Goal: Information Seeking & Learning: Check status

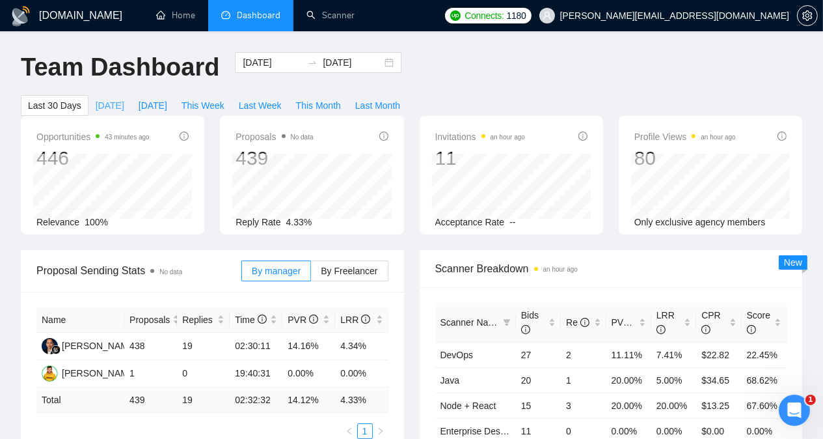
click at [124, 98] on span "[DATE]" at bounding box center [110, 105] width 29 height 14
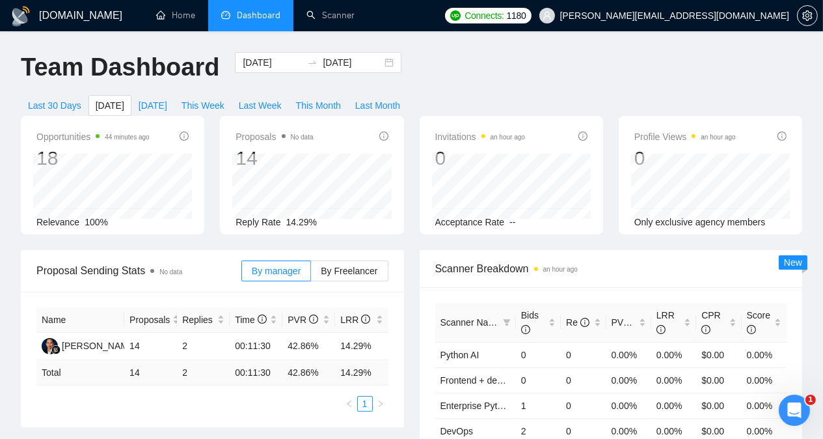
click at [413, 331] on div "Scanner Breakdown an hour ago Scanner Name Bids Re PVR LRR CPR Score Python AI …" at bounding box center [611, 393] width 399 height 286
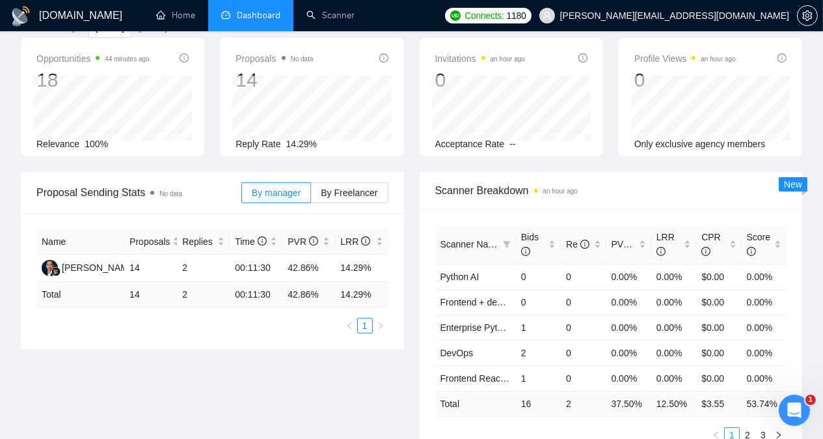
scroll to position [104, 0]
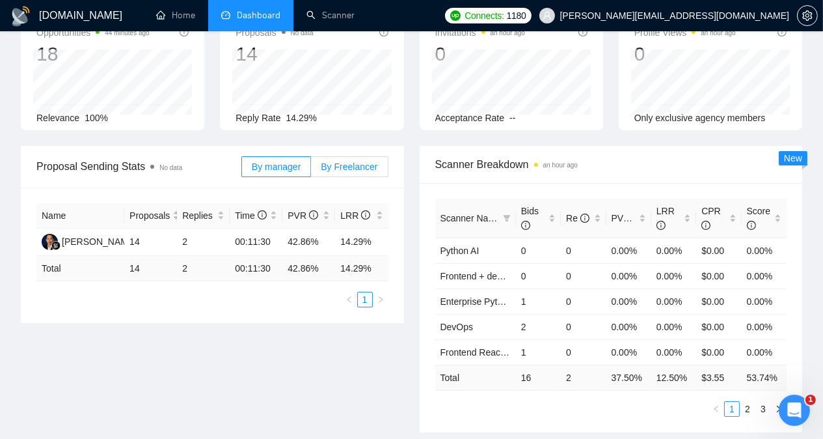
click at [337, 161] on span "By Freelancer" at bounding box center [349, 166] width 57 height 10
click at [311, 170] on input "By Freelancer" at bounding box center [311, 170] width 0 height 0
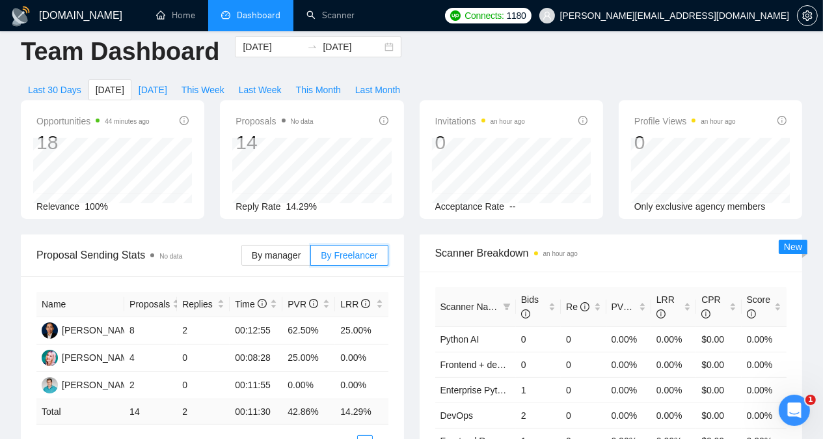
scroll to position [14, 0]
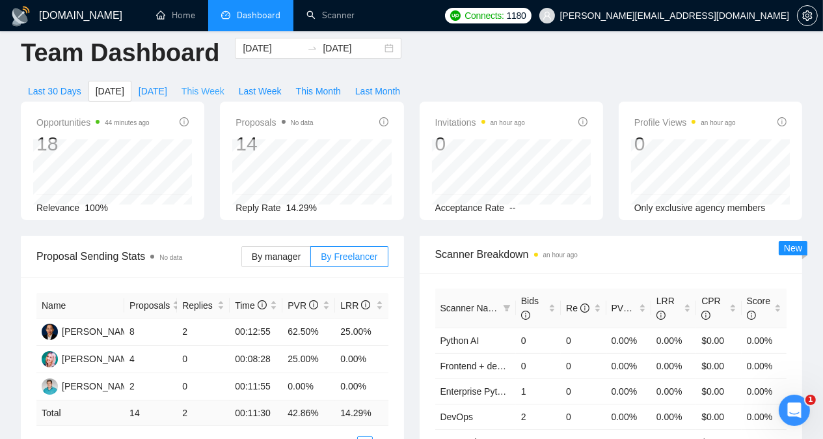
click at [224, 84] on span "This Week" at bounding box center [203, 91] width 43 height 14
type input "[DATE]"
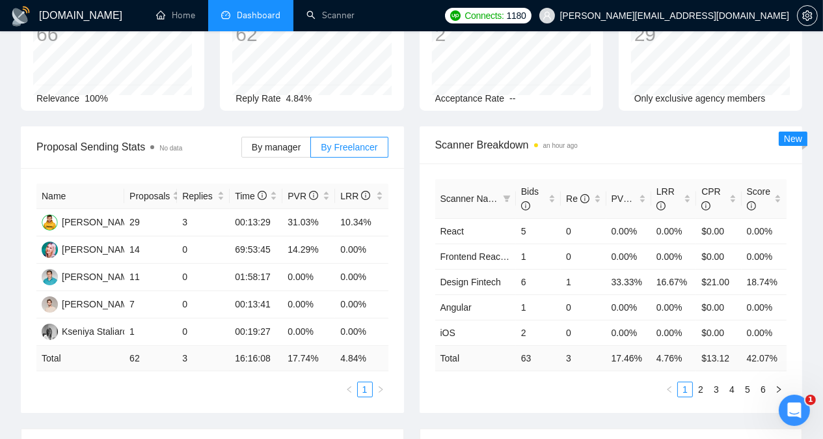
scroll to position [124, 0]
click at [285, 141] on span "By manager" at bounding box center [276, 146] width 49 height 10
click at [242, 150] on input "By manager" at bounding box center [242, 150] width 0 height 0
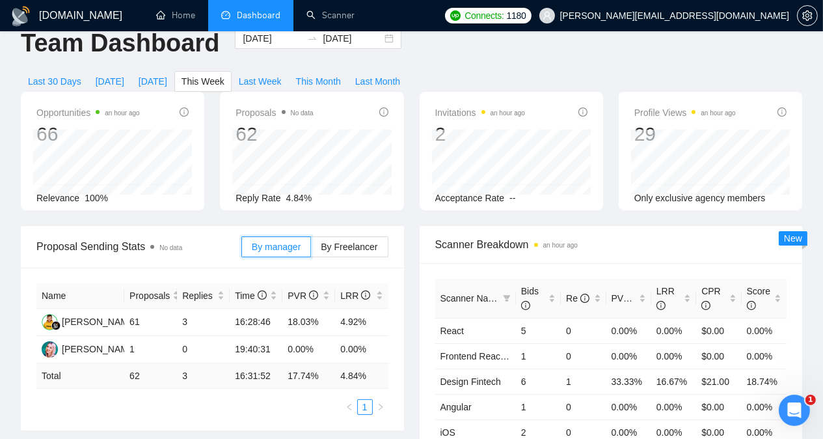
scroll to position [0, 0]
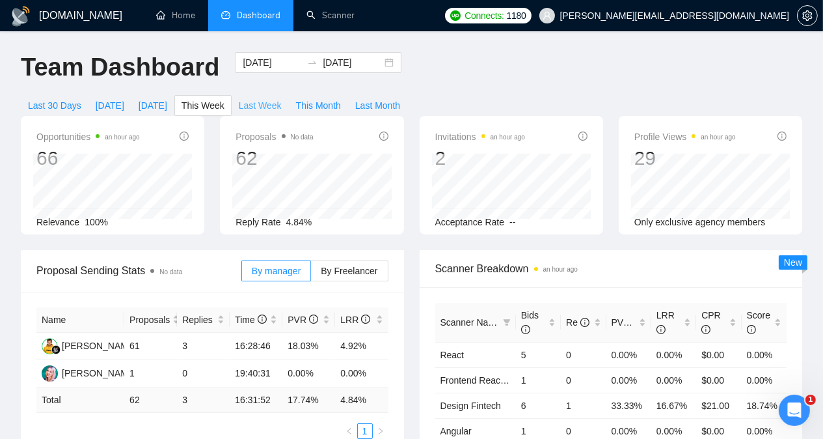
click at [282, 98] on span "Last Week" at bounding box center [260, 105] width 43 height 14
type input "[DATE]"
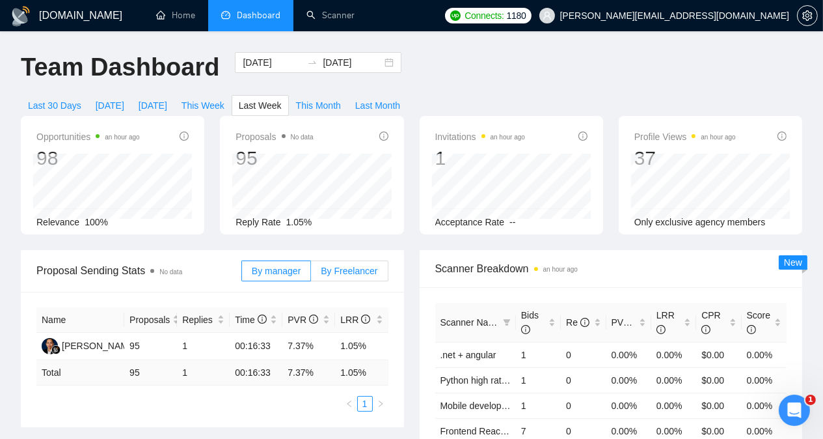
click at [360, 265] on span "By Freelancer" at bounding box center [349, 270] width 57 height 10
click at [311, 274] on input "By Freelancer" at bounding box center [311, 274] width 0 height 0
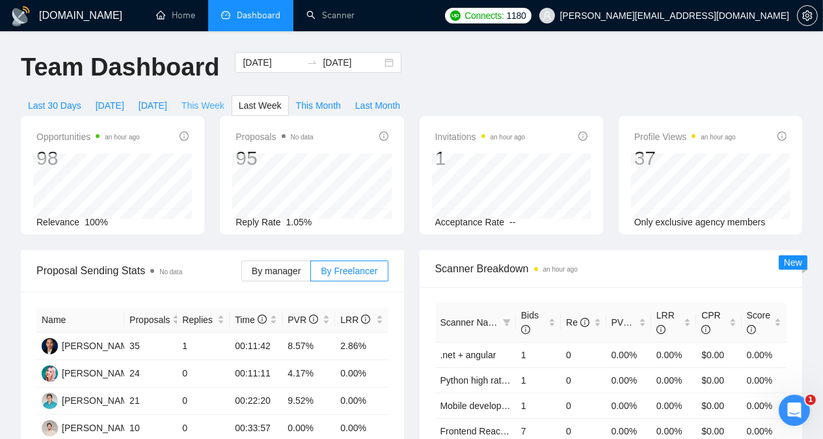
click at [224, 98] on span "This Week" at bounding box center [203, 105] width 43 height 14
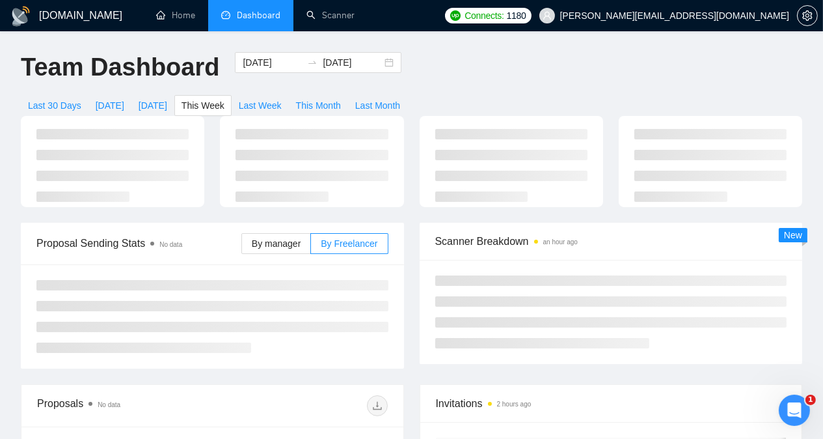
type input "[DATE]"
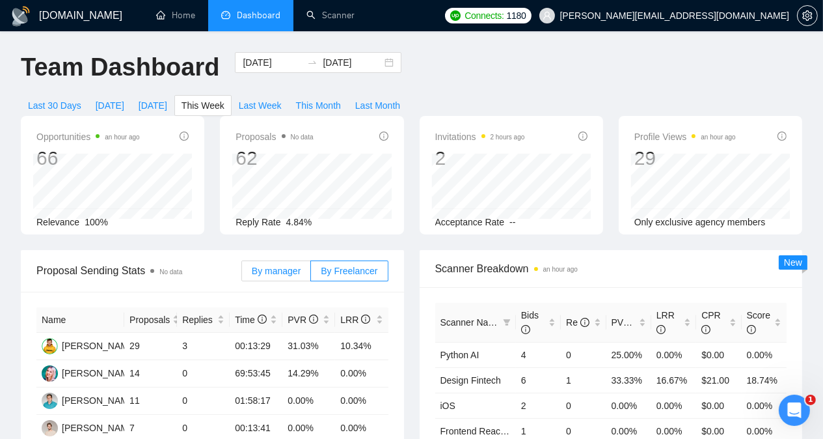
click at [272, 260] on label "By manager" at bounding box center [276, 270] width 70 height 21
click at [242, 274] on input "By manager" at bounding box center [242, 274] width 0 height 0
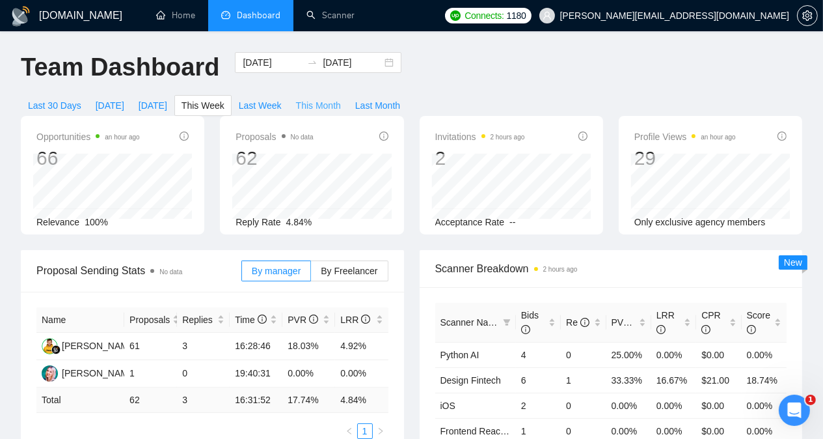
click at [341, 98] on span "This Month" at bounding box center [318, 105] width 45 height 14
type input "[DATE]"
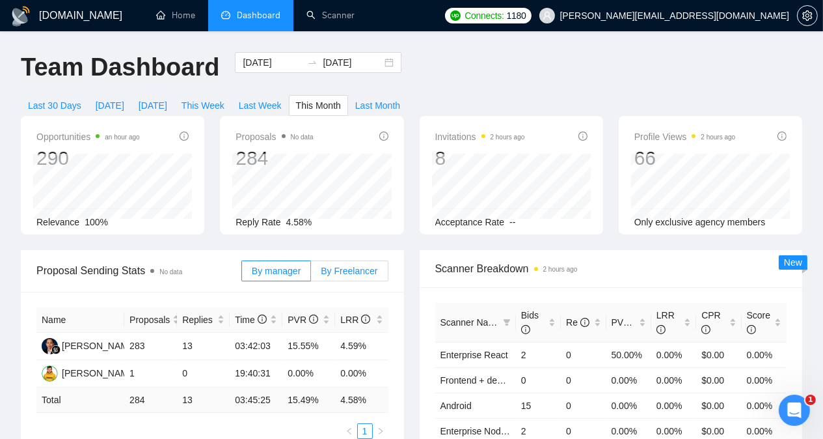
click at [361, 265] on span "By Freelancer" at bounding box center [349, 270] width 57 height 10
click at [311, 274] on input "By Freelancer" at bounding box center [311, 274] width 0 height 0
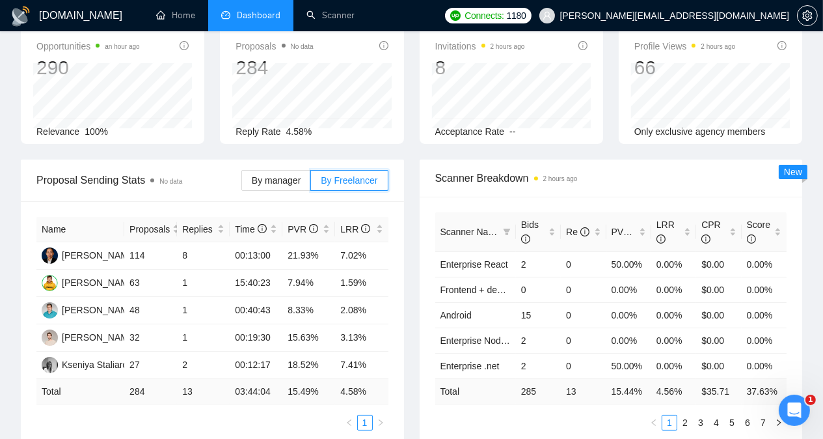
scroll to position [87, 0]
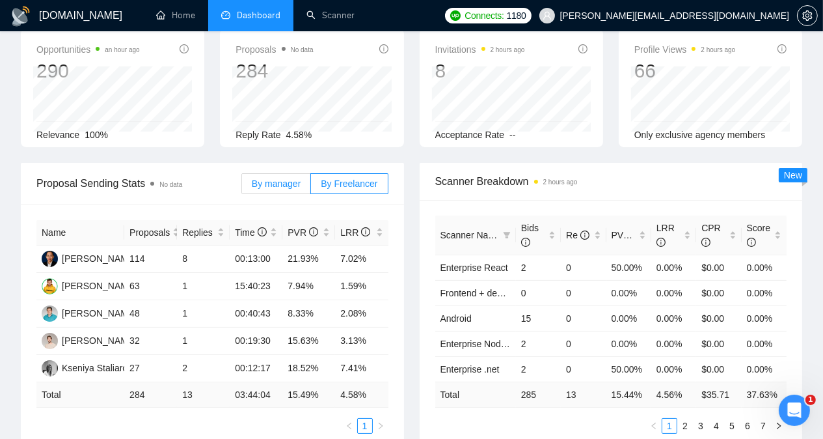
click at [300, 178] on span "By manager" at bounding box center [276, 183] width 49 height 10
click at [242, 187] on input "By manager" at bounding box center [242, 187] width 0 height 0
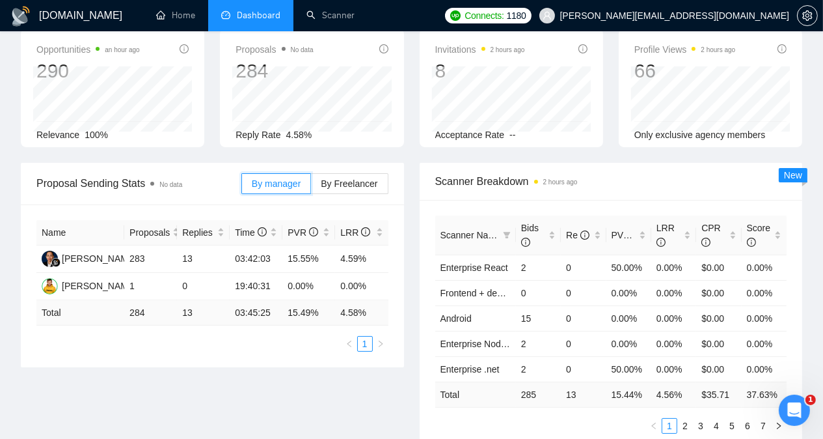
scroll to position [0, 0]
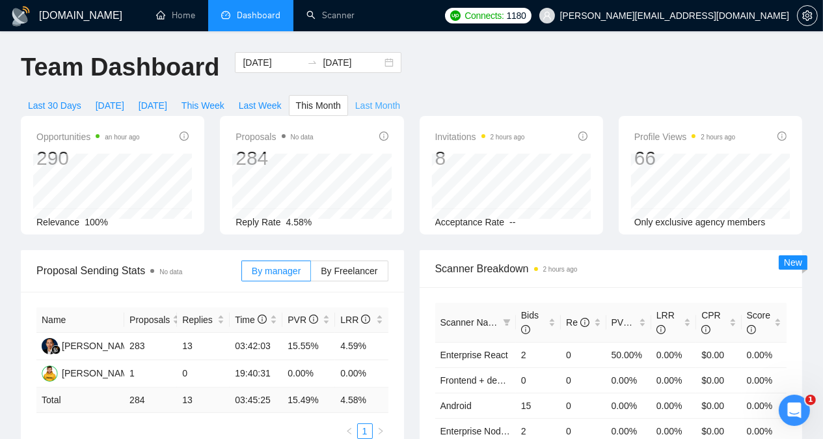
click at [400, 98] on span "Last Month" at bounding box center [377, 105] width 45 height 14
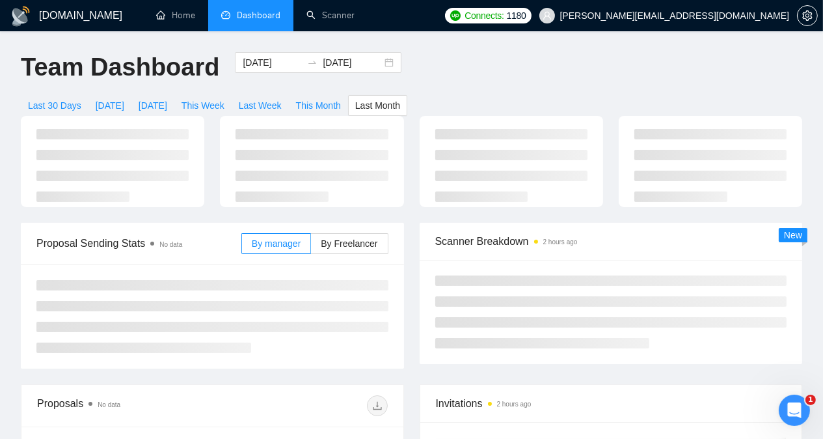
type input "[DATE]"
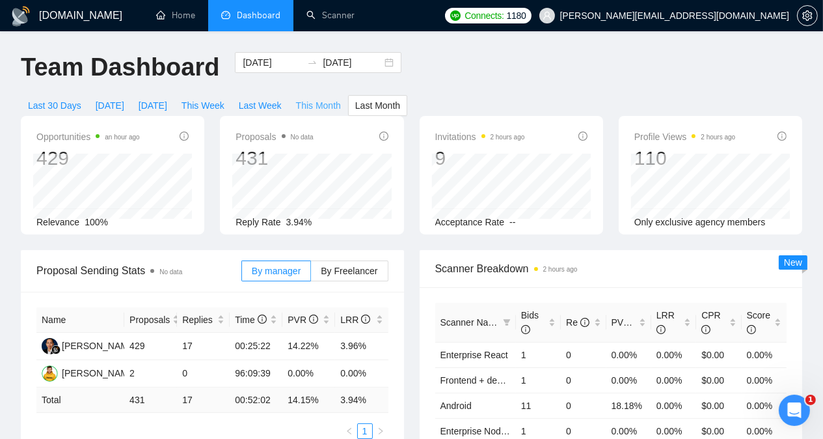
click at [341, 98] on span "This Month" at bounding box center [318, 105] width 45 height 14
type input "[DATE]"
click at [282, 98] on span "Last Week" at bounding box center [260, 105] width 43 height 14
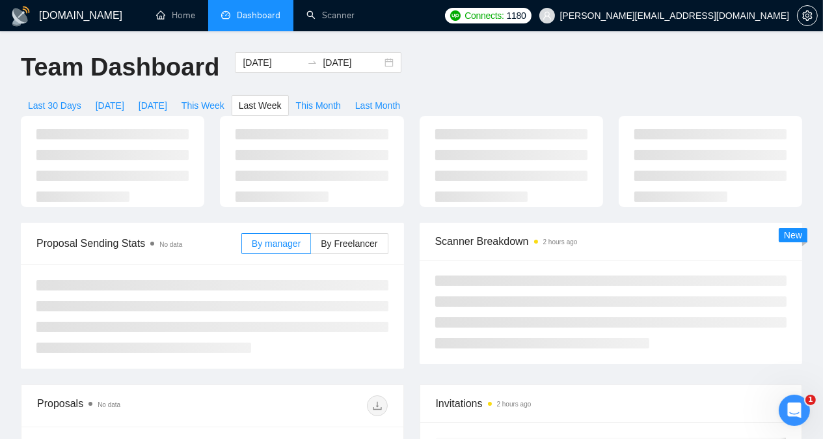
type input "[DATE]"
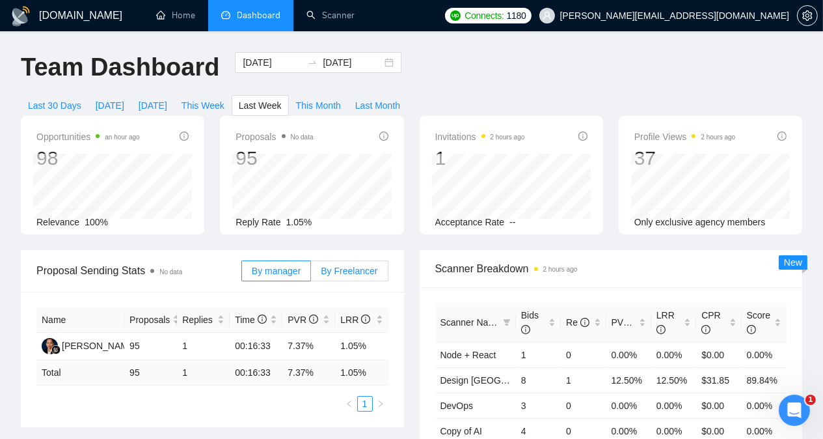
click at [350, 265] on span "By Freelancer" at bounding box center [349, 270] width 57 height 10
click at [311, 274] on input "By Freelancer" at bounding box center [311, 274] width 0 height 0
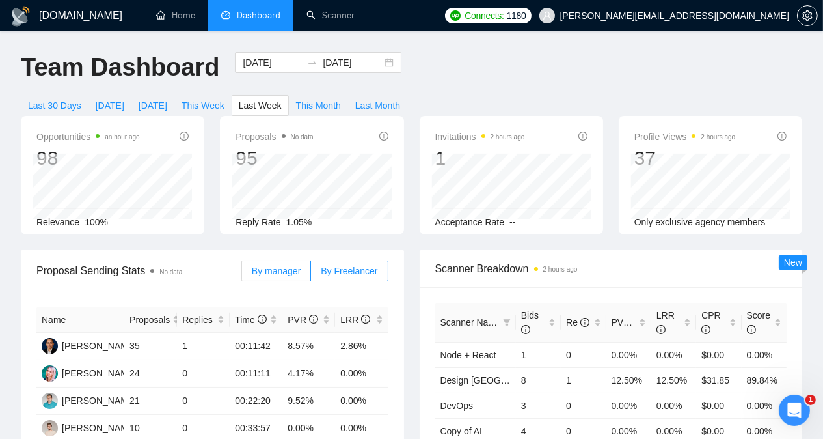
click at [282, 265] on span "By manager" at bounding box center [276, 270] width 49 height 10
click at [242, 274] on input "By manager" at bounding box center [242, 274] width 0 height 0
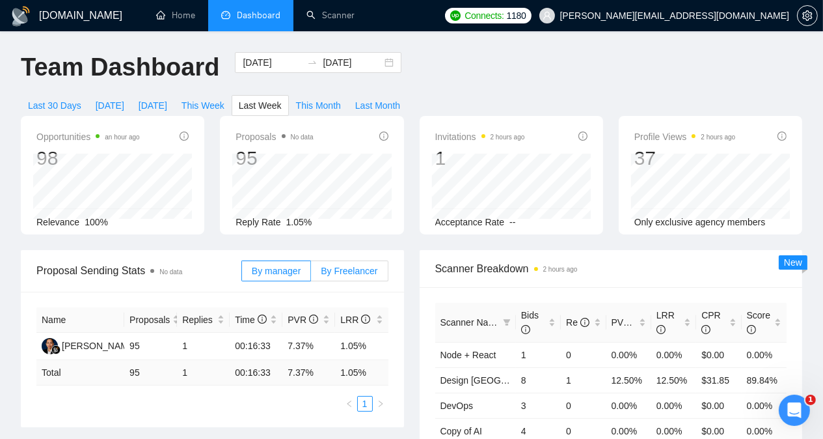
click at [341, 265] on span "By Freelancer" at bounding box center [349, 270] width 57 height 10
click at [311, 274] on input "By Freelancer" at bounding box center [311, 274] width 0 height 0
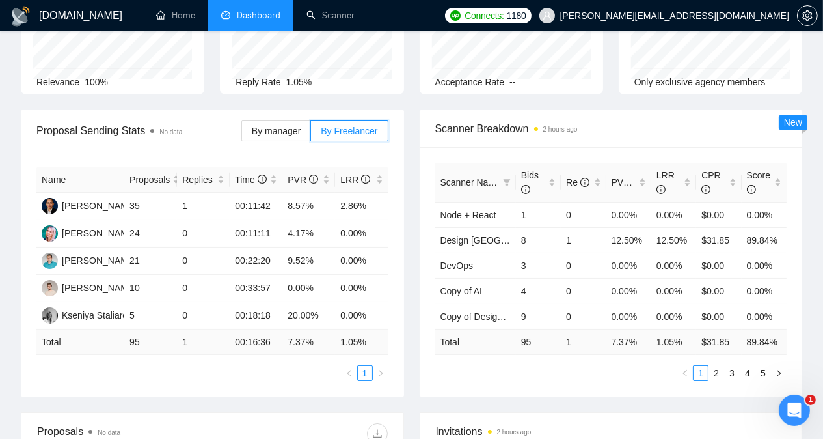
scroll to position [143, 0]
